Goal: Task Accomplishment & Management: Manage account settings

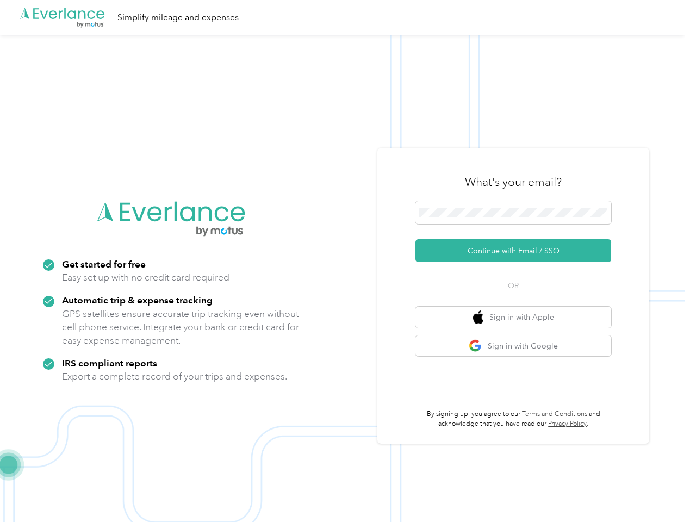
click at [345, 261] on img at bounding box center [342, 296] width 685 height 522
click at [345, 17] on div ".cls-1 { fill: #00adee; } .cls-2 { fill: #fff; } .cls-3 { fill: #707372; } .cls…" at bounding box center [342, 17] width 685 height 35
click at [518, 251] on button "Continue with Email / SSO" at bounding box center [514, 250] width 196 height 23
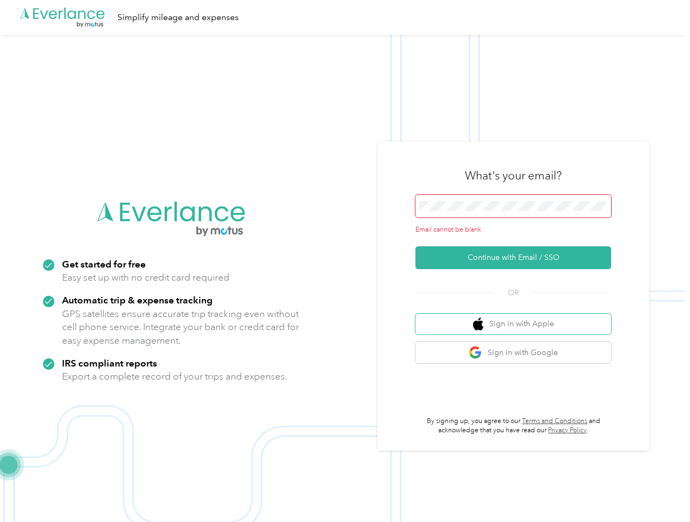
click at [518, 317] on button "Sign in with Apple" at bounding box center [514, 324] width 196 height 21
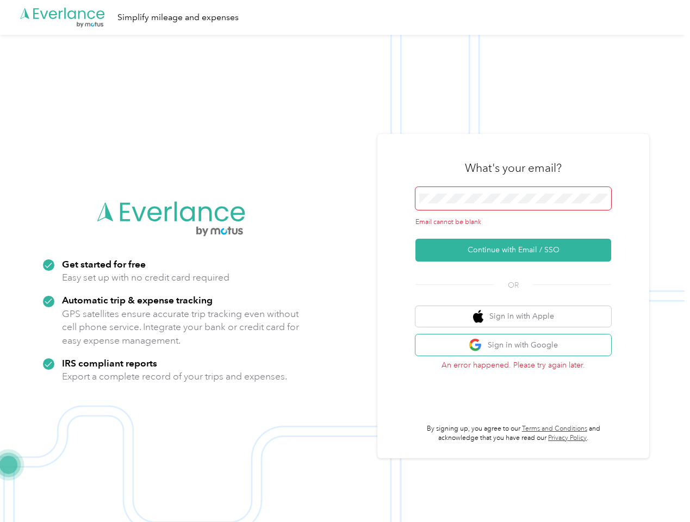
click at [518, 346] on button "Sign in with Google" at bounding box center [514, 344] width 196 height 21
